Goal: Transaction & Acquisition: Purchase product/service

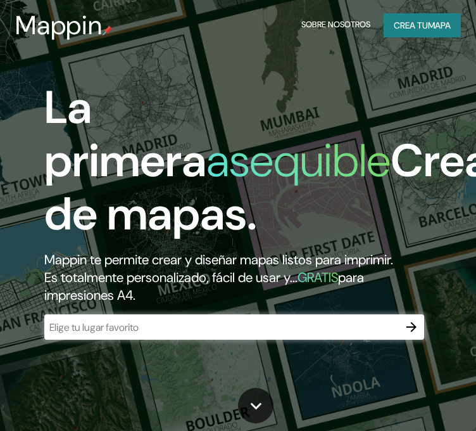
click at [419, 22] on font "Crea tu" at bounding box center [411, 25] width 34 height 11
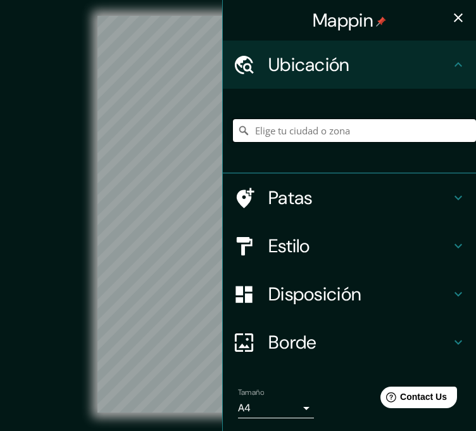
click at [325, 130] on input "Elige tu ciudad o zona" at bounding box center [354, 130] width 243 height 23
type input "Chorrillos, [GEOGRAPHIC_DATA], [GEOGRAPHIC_DATA]"
click at [454, 18] on icon "button" at bounding box center [458, 17] width 9 height 9
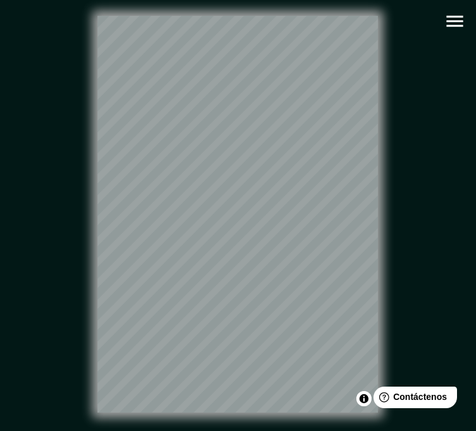
click at [459, 34] on button "button" at bounding box center [455, 21] width 32 height 32
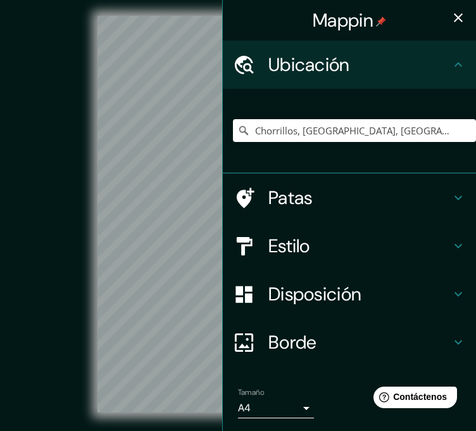
click at [301, 293] on font "Disposición" at bounding box center [314, 294] width 93 height 24
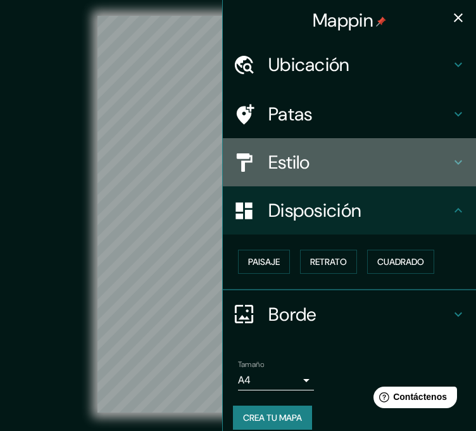
click at [309, 167] on h4 "Estilo" at bounding box center [359, 162] width 182 height 23
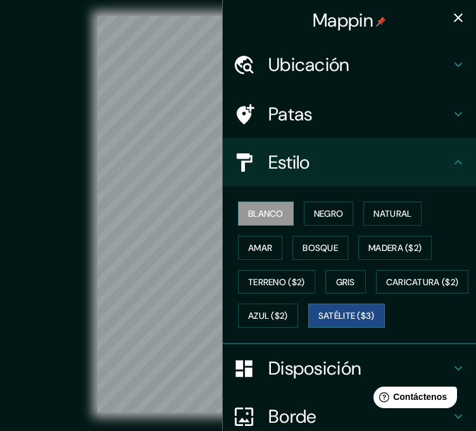
click at [319, 322] on font "Satélite ($3)" at bounding box center [347, 315] width 56 height 11
click at [451, 22] on icon "button" at bounding box center [458, 17] width 15 height 15
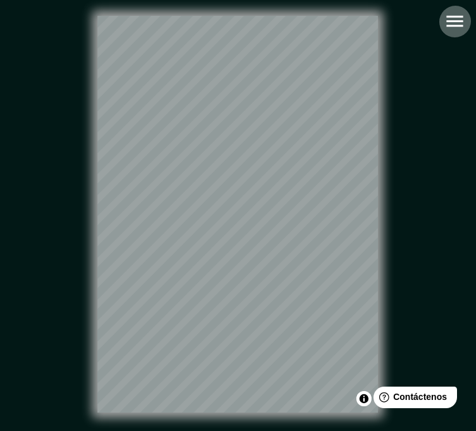
click at [448, 13] on icon "button" at bounding box center [455, 21] width 22 height 22
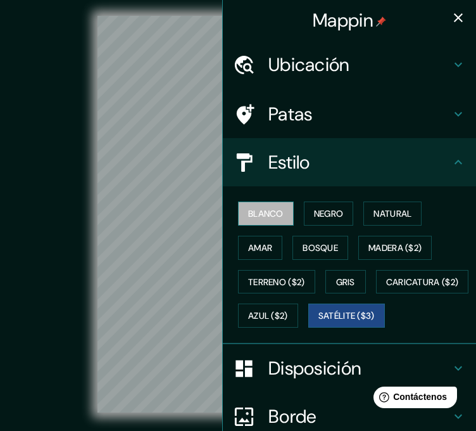
click at [270, 208] on font "Blanco" at bounding box center [265, 213] width 35 height 11
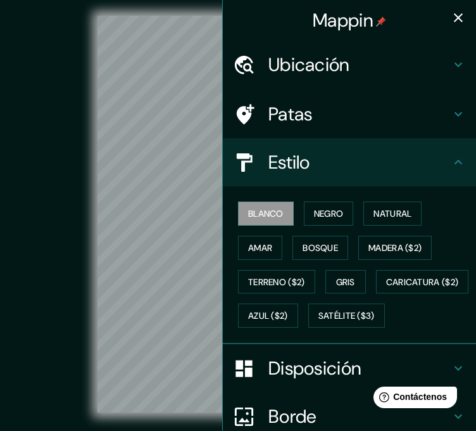
click at [454, 14] on icon "button" at bounding box center [458, 17] width 9 height 9
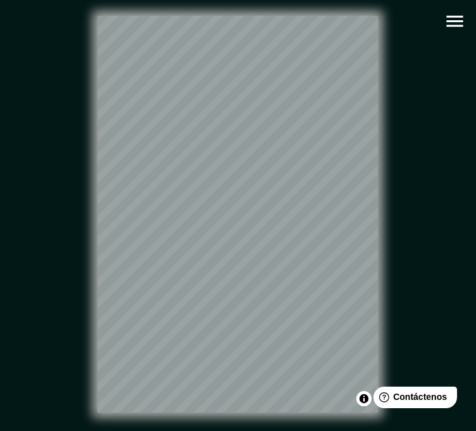
click at [453, 23] on icon "button" at bounding box center [455, 21] width 22 height 22
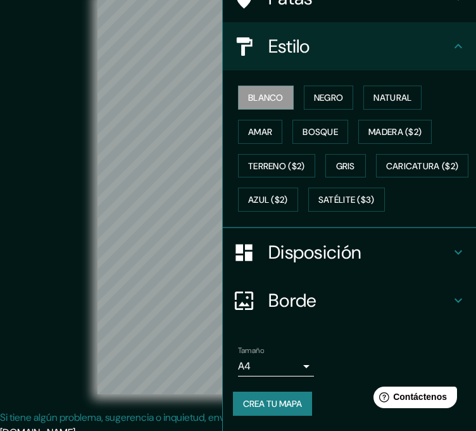
scroll to position [26, 0]
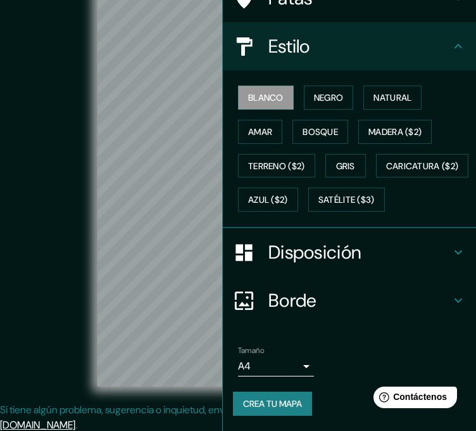
click at [279, 407] on font "Crea tu mapa" at bounding box center [272, 403] width 59 height 11
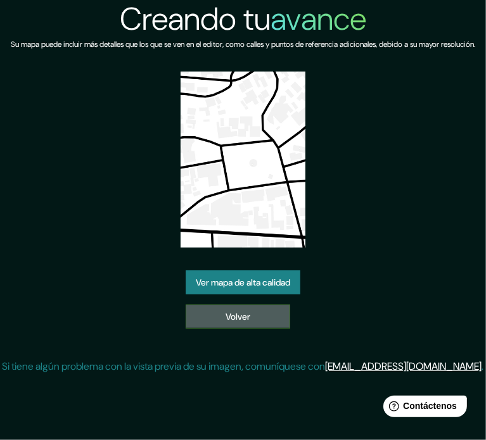
click at [238, 322] on font "Volver" at bounding box center [237, 316] width 25 height 11
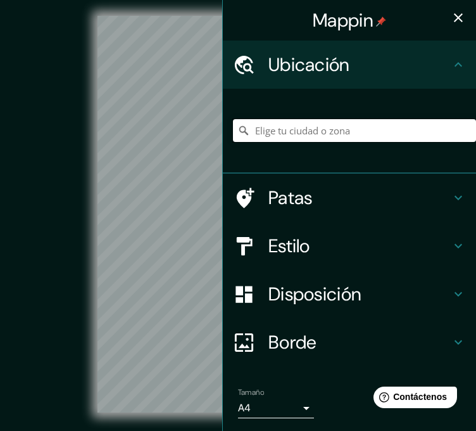
click at [284, 129] on input "Elige tu ciudad o zona" at bounding box center [354, 130] width 243 height 23
paste input "PARQUE CAPITAN FAP JOSE ABELARDO QUIÑONES"
type input "Avenida José Abelardo Quiñones, Arequipa, Departamento de Arequipa, Perú"
click at [454, 20] on icon "button" at bounding box center [458, 17] width 9 height 9
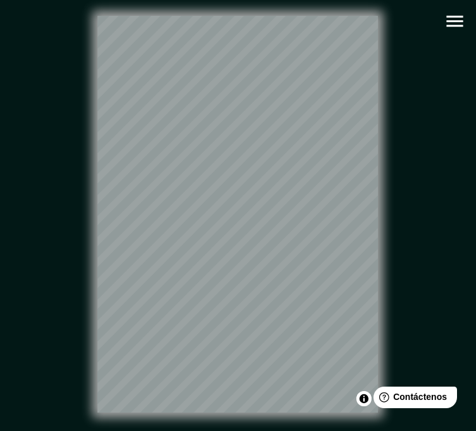
click at [453, 27] on icon "button" at bounding box center [455, 21] width 22 height 22
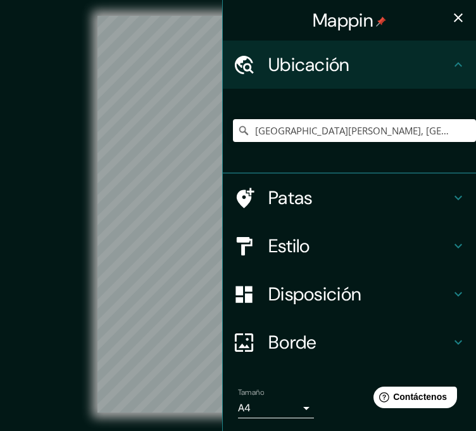
click at [369, 293] on h4 "Disposición" at bounding box center [359, 293] width 182 height 23
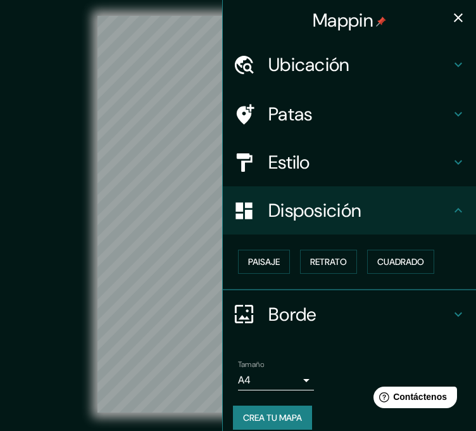
click at [295, 157] on font "Estilo" at bounding box center [289, 162] width 42 height 24
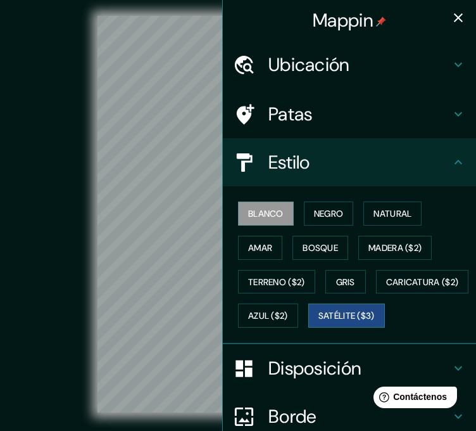
click at [319, 322] on font "Satélite ($3)" at bounding box center [347, 315] width 56 height 11
click at [454, 19] on icon "button" at bounding box center [458, 17] width 9 height 9
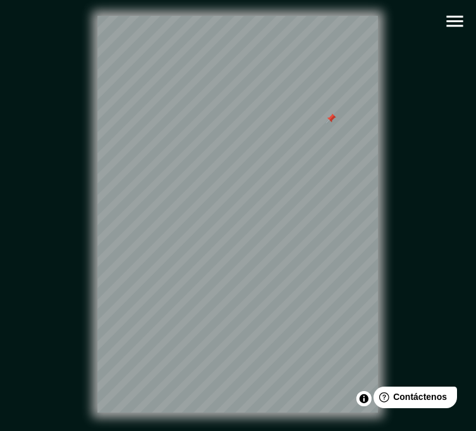
click at [332, 123] on div at bounding box center [331, 118] width 10 height 10
click at [450, 26] on icon "button" at bounding box center [454, 21] width 16 height 11
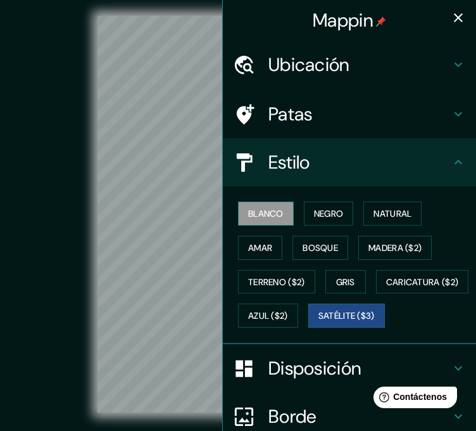
click at [262, 215] on font "Blanco" at bounding box center [265, 213] width 35 height 11
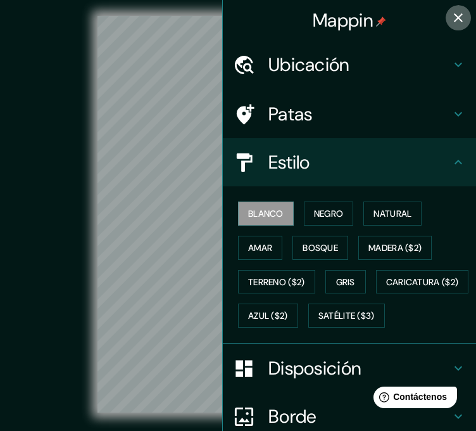
drag, startPoint x: 446, startPoint y: 17, endPoint x: 446, endPoint y: 25, distance: 7.6
click at [451, 17] on icon "button" at bounding box center [458, 17] width 15 height 15
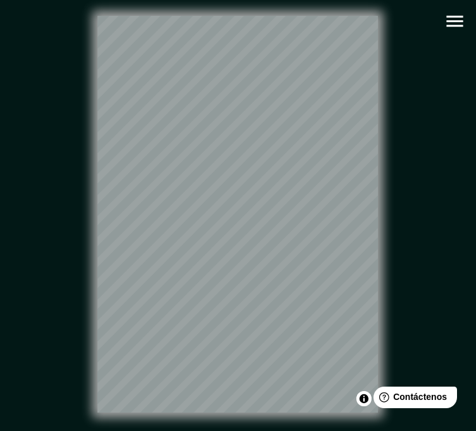
click at [445, 22] on icon "button" at bounding box center [455, 21] width 22 height 22
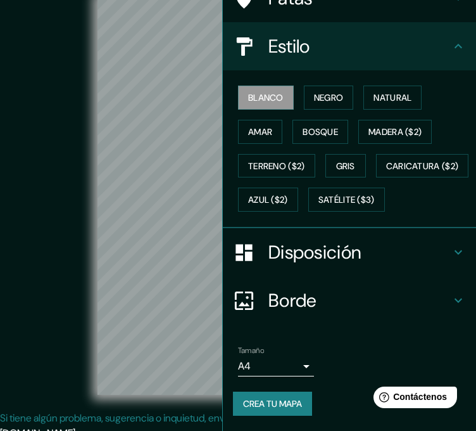
scroll to position [26, 0]
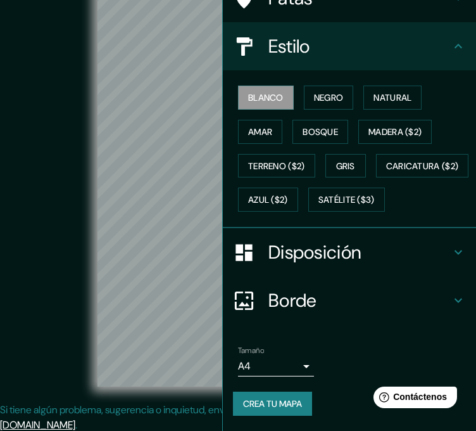
click at [257, 407] on font "Crea tu mapa" at bounding box center [272, 403] width 59 height 11
